Goal: Task Accomplishment & Management: Manage account settings

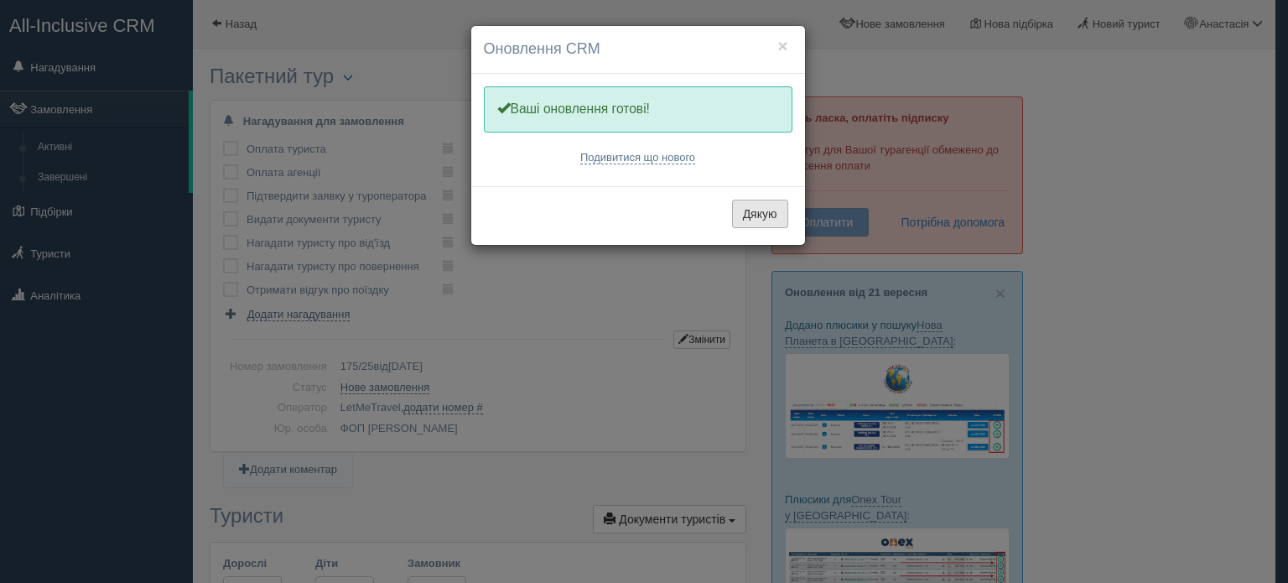
click at [751, 205] on button "Дякую" at bounding box center [760, 214] width 56 height 29
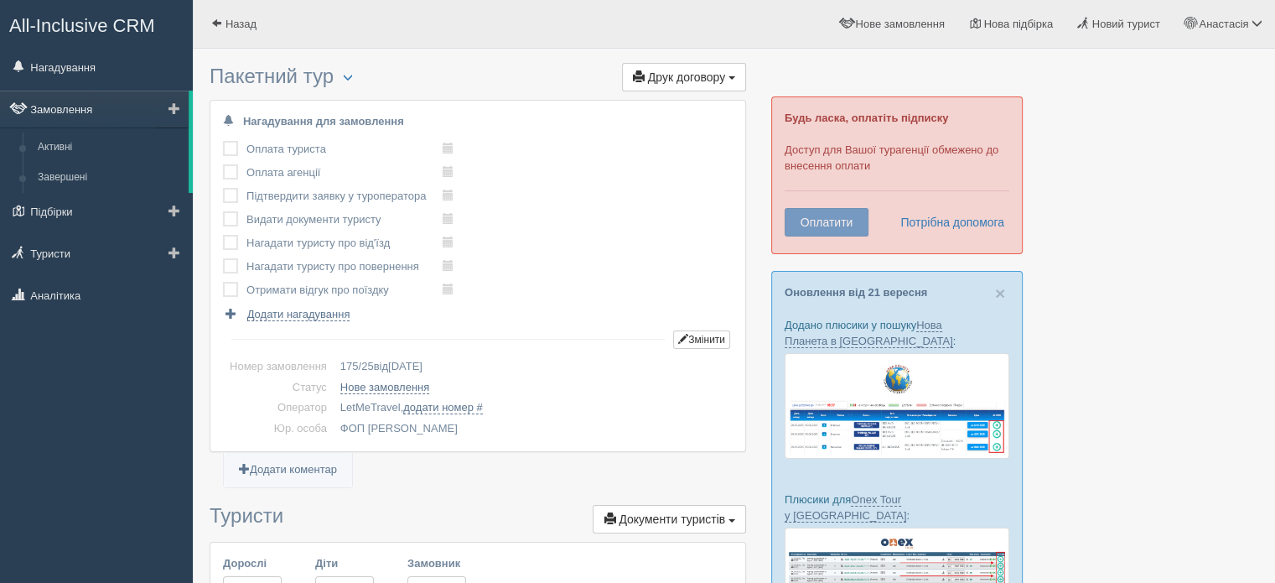
click at [81, 104] on link "Замовлення" at bounding box center [94, 109] width 189 height 37
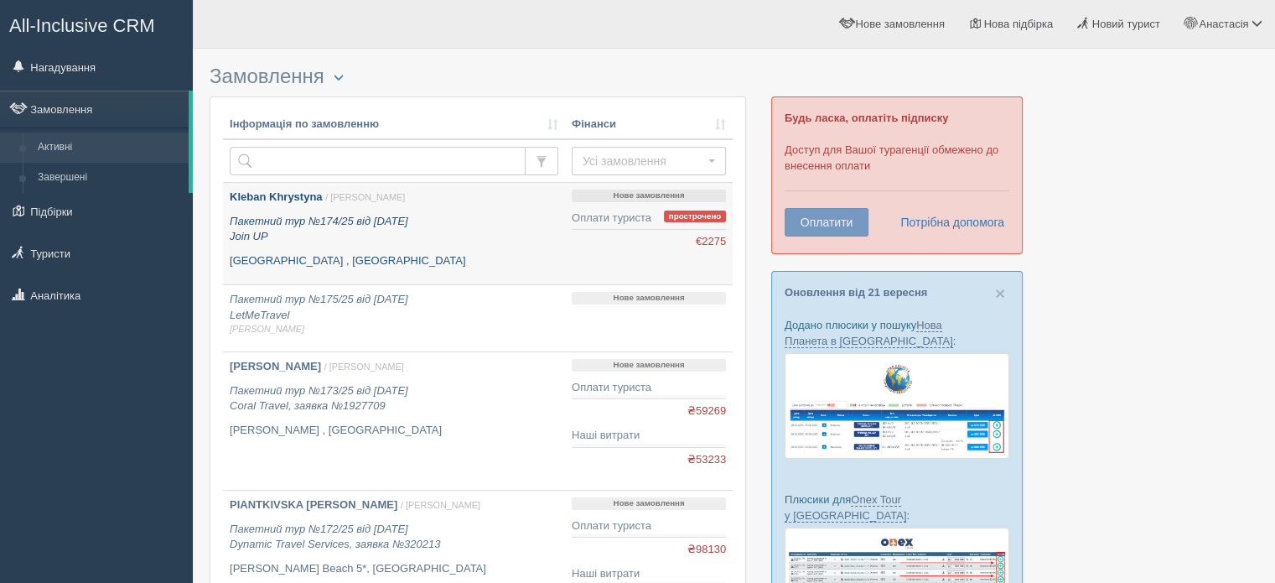
click at [314, 194] on b "Kleban Khrystyna" at bounding box center [276, 196] width 93 height 13
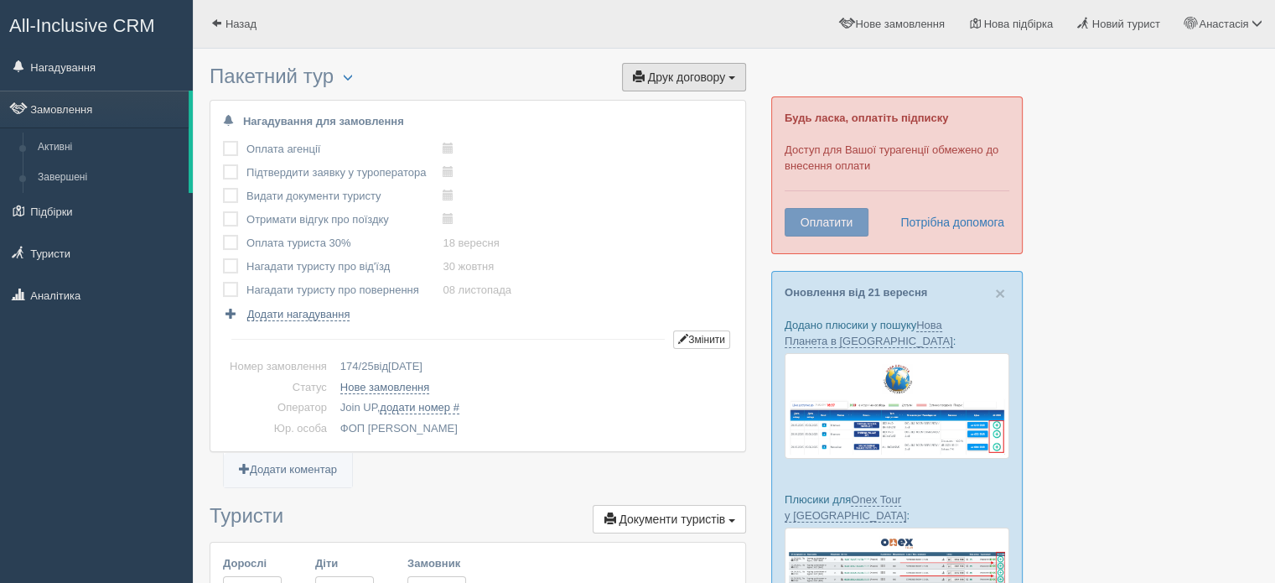
click at [682, 71] on span "Друк договору" at bounding box center [686, 76] width 77 height 13
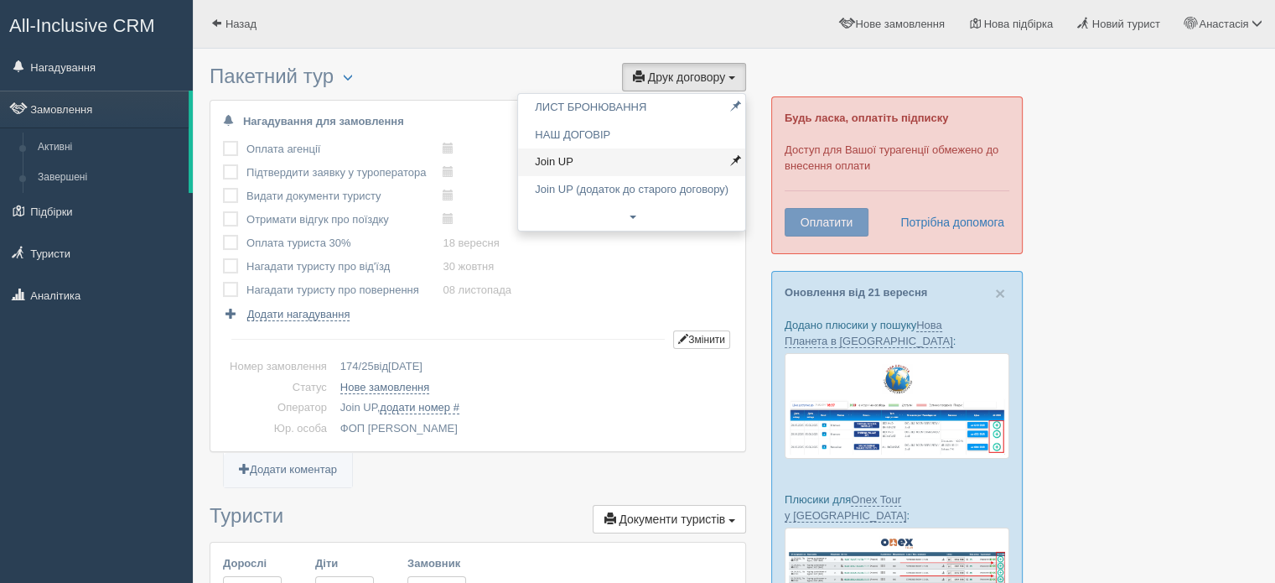
click at [612, 150] on link "Join UP" at bounding box center [631, 162] width 227 height 28
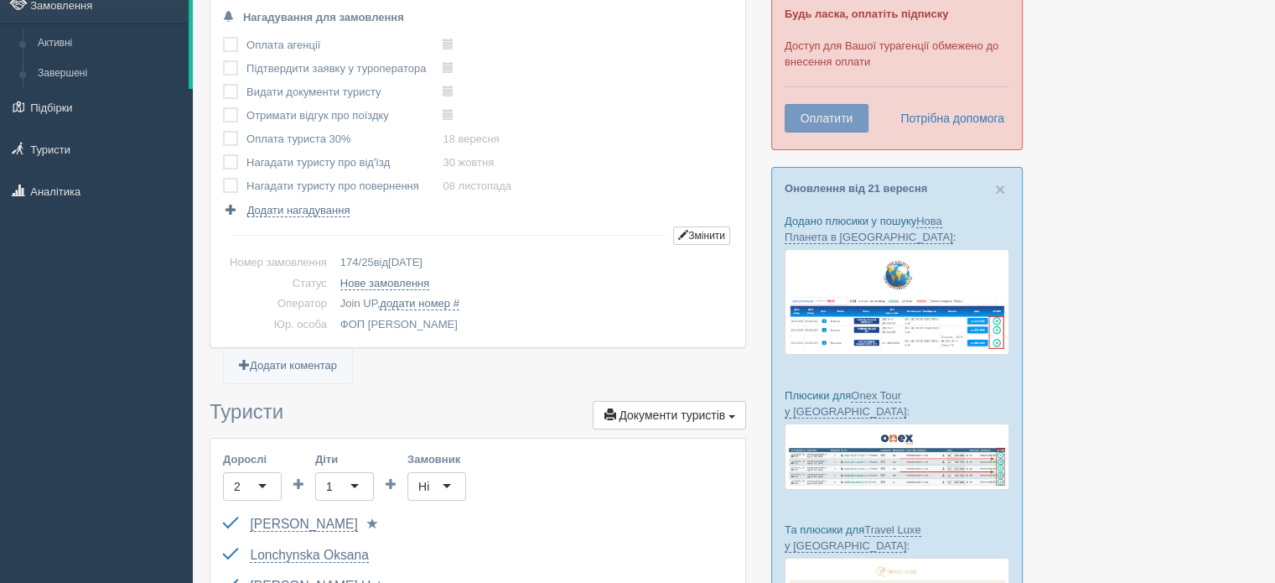
scroll to position [252, 0]
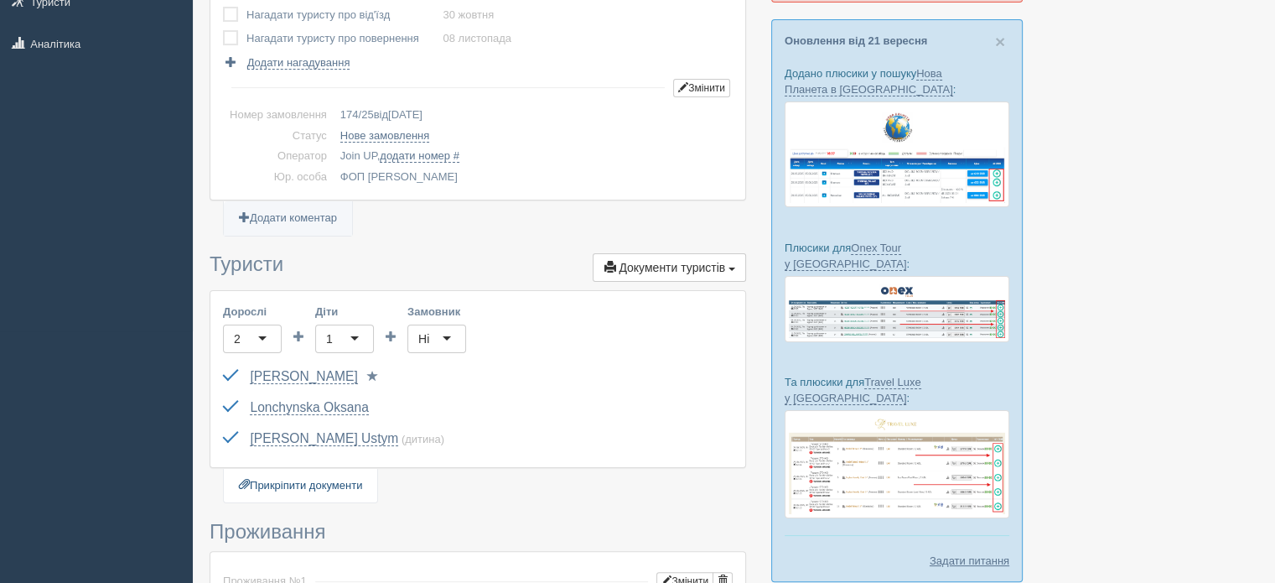
click at [314, 482] on link "Прикріпити документи" at bounding box center [300, 486] width 153 height 34
type input "C:\fakepath\ДОГОВІР №174_25 на туристичне обслуговування.pdf"
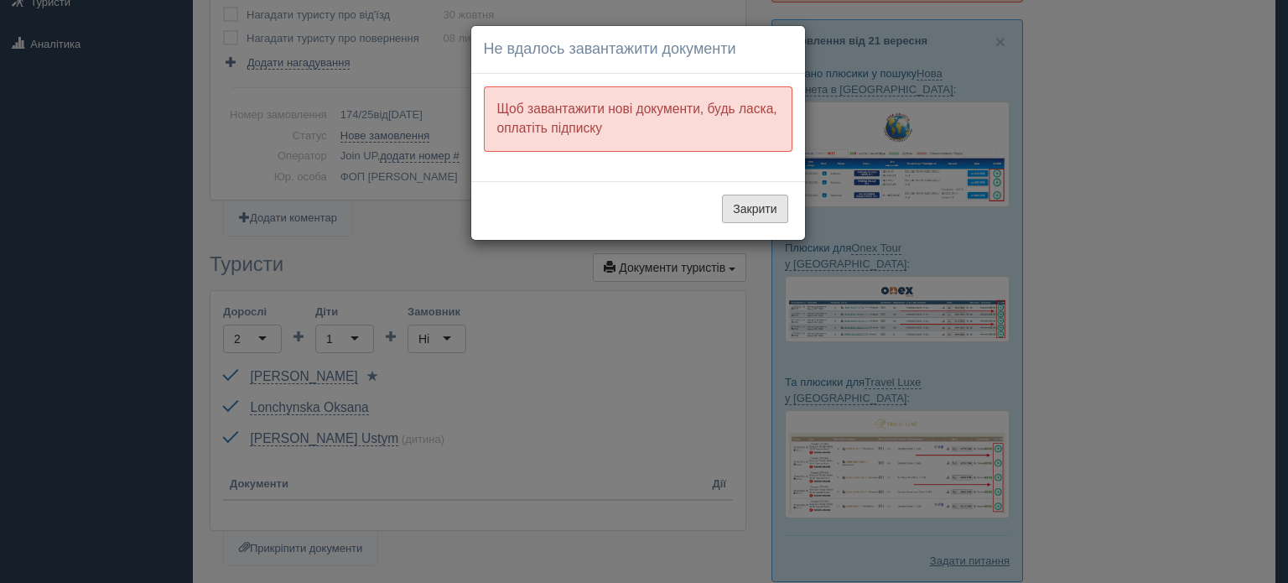
click at [765, 216] on button "Закрити" at bounding box center [754, 209] width 65 height 29
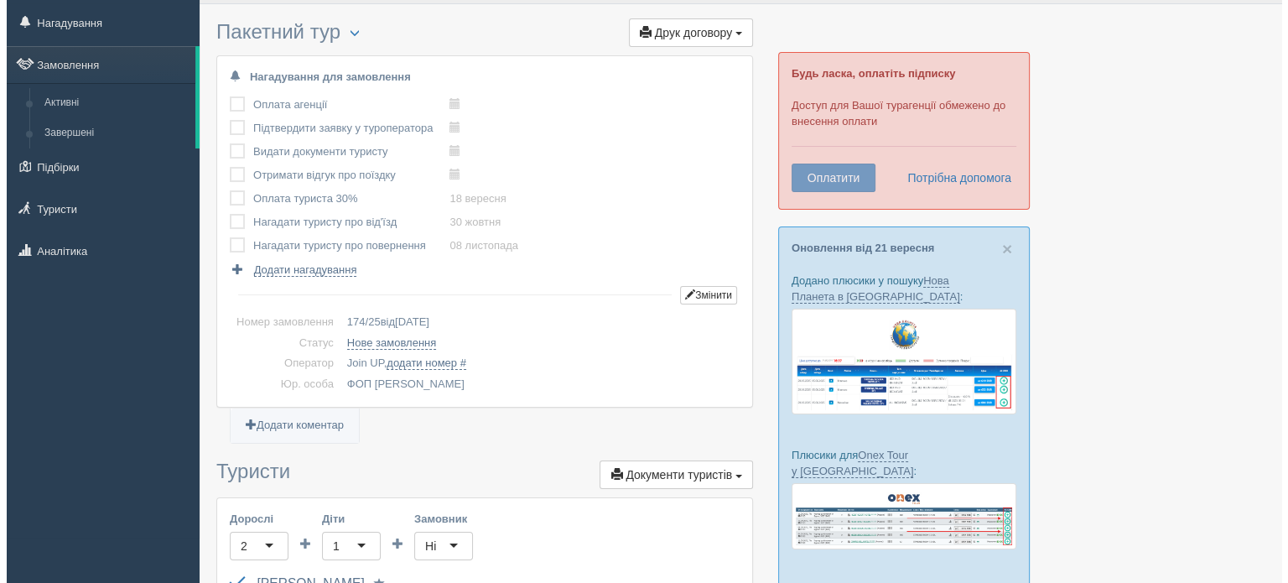
scroll to position [0, 0]
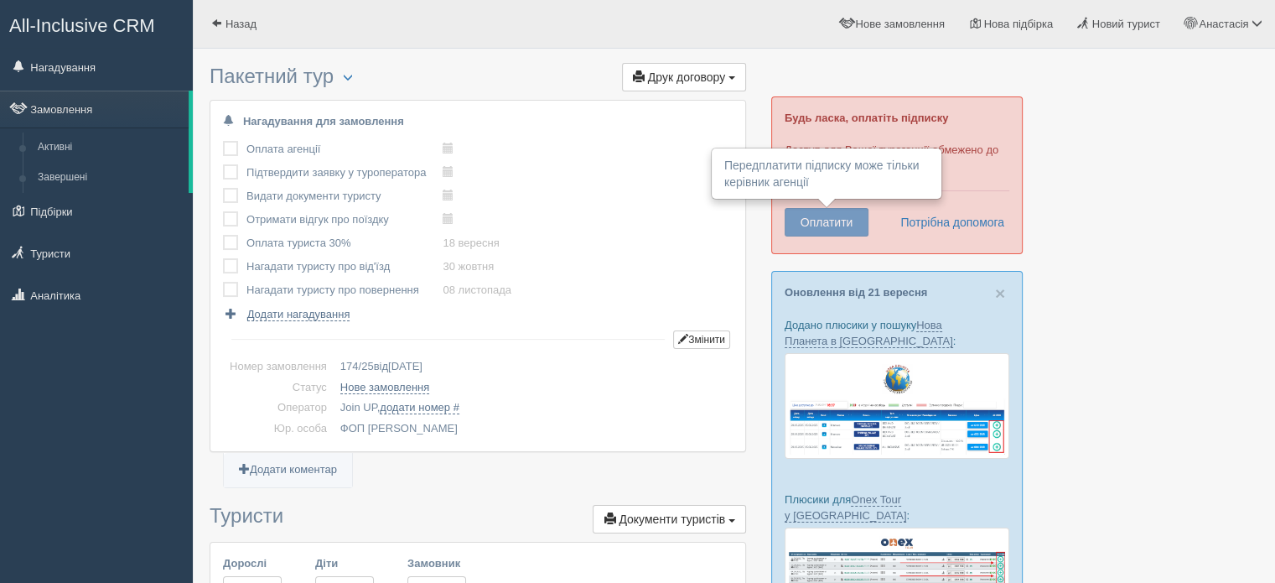
click at [825, 224] on button "Оплатити" at bounding box center [827, 222] width 84 height 29
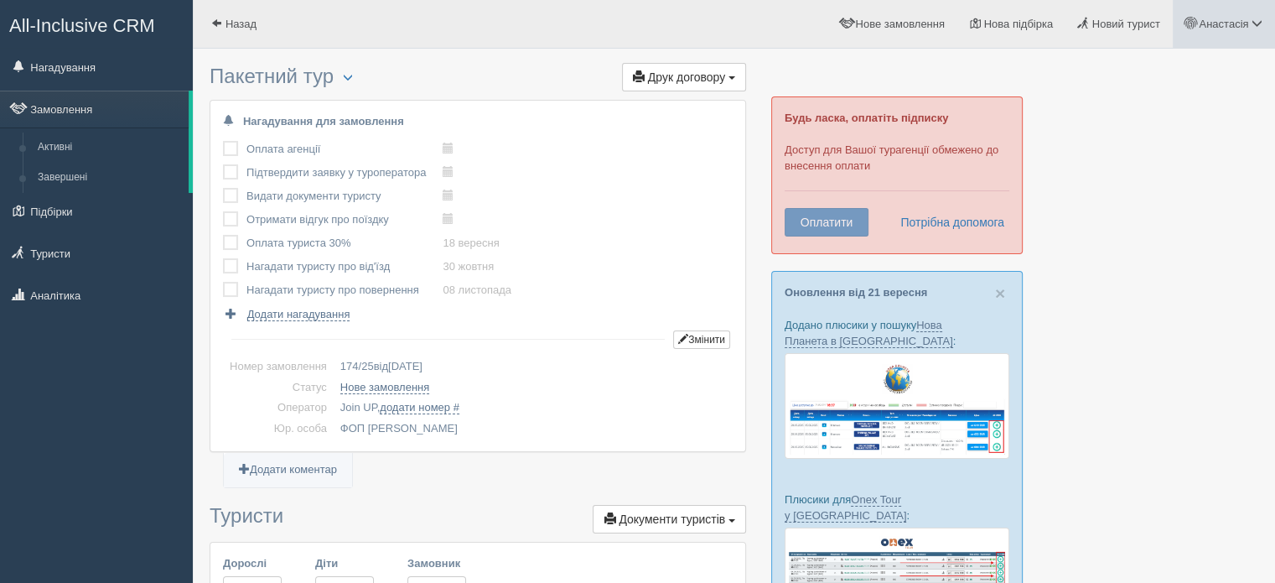
click at [1239, 23] on span "Анастасія" at bounding box center [1223, 24] width 49 height 13
click at [1132, 212] on link "Вихід" at bounding box center [1183, 218] width 183 height 36
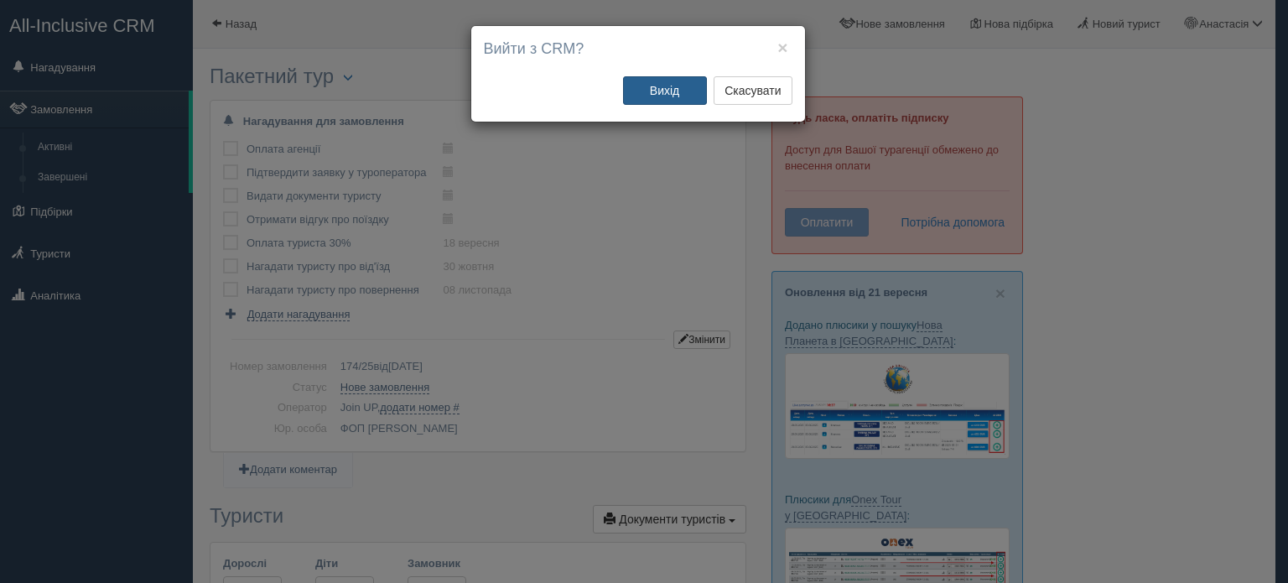
click at [659, 87] on button "Вихід" at bounding box center [665, 90] width 84 height 29
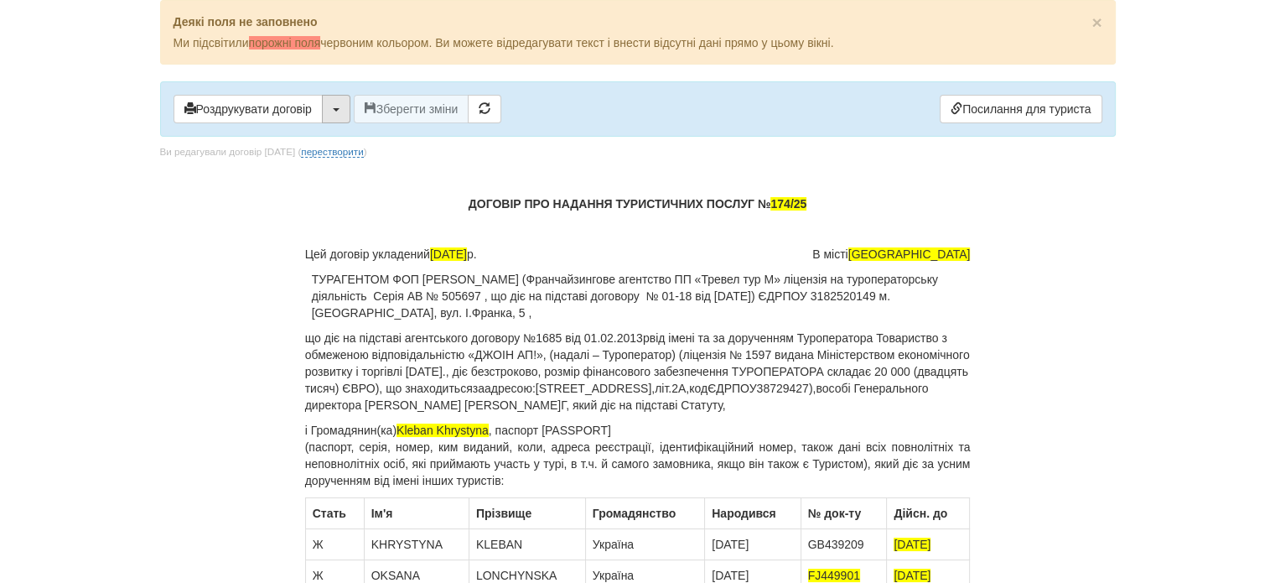
click at [333, 107] on button "button" at bounding box center [336, 109] width 29 height 29
click at [342, 148] on link "Скачати PDF" at bounding box center [389, 144] width 132 height 28
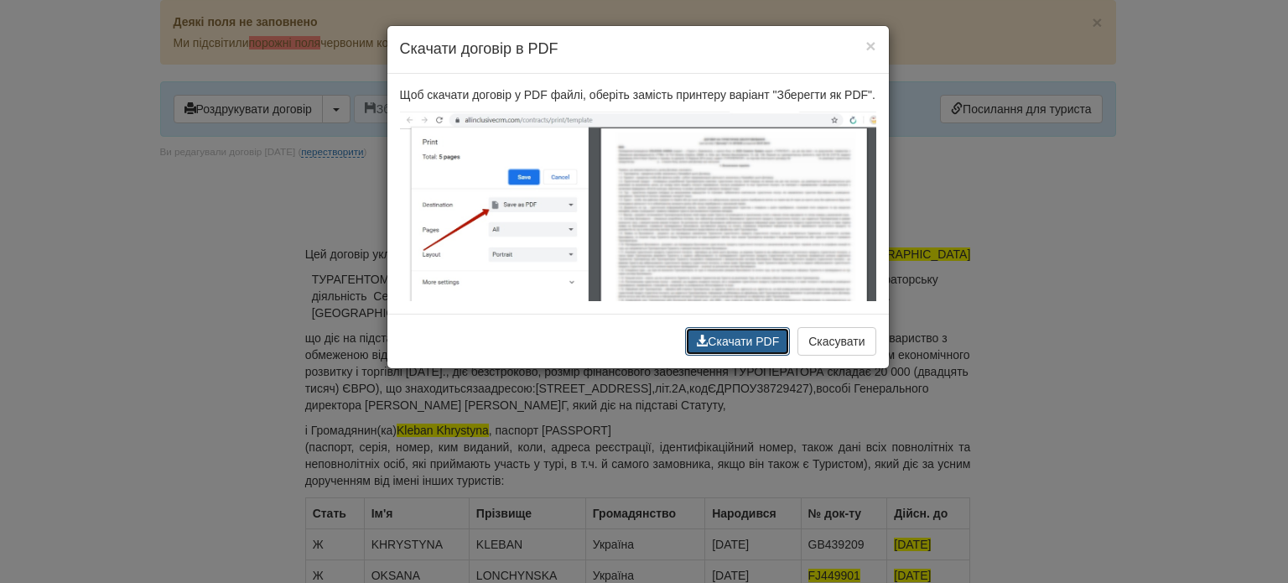
click at [709, 335] on button "Скачати PDF" at bounding box center [737, 341] width 105 height 29
